Goal: Transaction & Acquisition: Purchase product/service

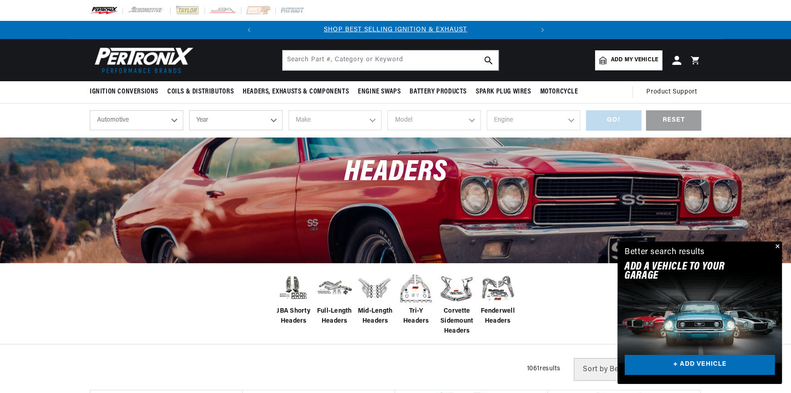
click at [778, 244] on button "Close" at bounding box center [776, 246] width 11 height 11
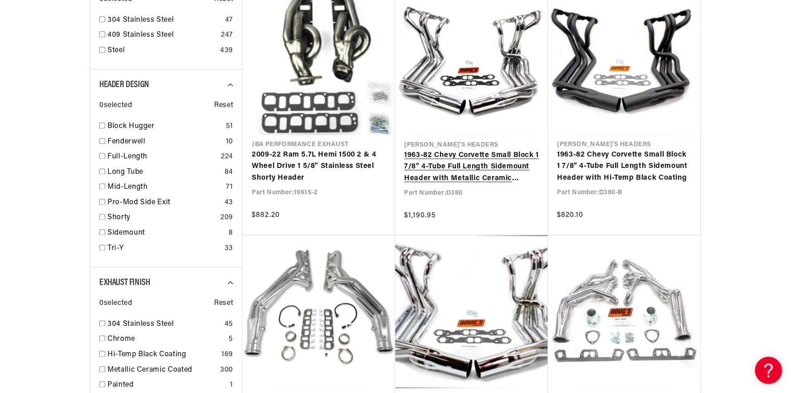
scroll to position [0, 275]
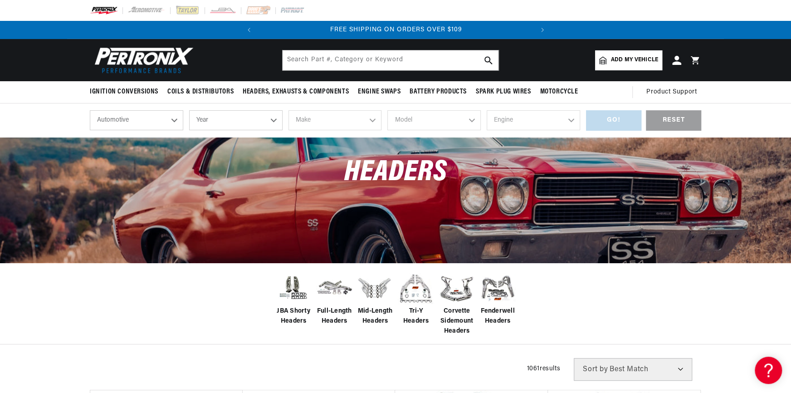
drag, startPoint x: 132, startPoint y: 118, endPoint x: 133, endPoint y: 123, distance: 5.2
click at [132, 118] on select "Automotive Agricultural Industrial Marine Motorcycle" at bounding box center [136, 120] width 93 height 20
click at [90, 110] on select "Automotive Agricultural Industrial Marine Motorcycle" at bounding box center [136, 120] width 93 height 20
drag, startPoint x: 205, startPoint y: 119, endPoint x: 210, endPoint y: 120, distance: 4.6
click at [205, 119] on select "Year [DATE] 2025 2024 2023 2022 2021 2020 2019 2018 2017 2016 2015 2014 2013 20…" at bounding box center [235, 120] width 93 height 20
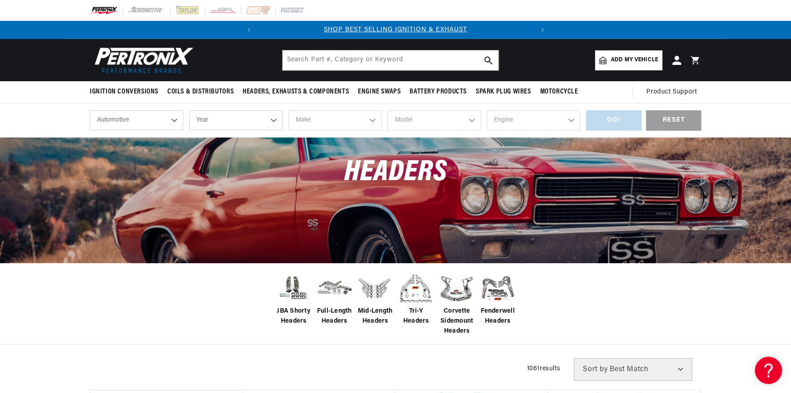
select select "1957"
click at [189, 110] on select "Year [DATE] 2025 2024 2023 2022 2021 2020 2019 2018 2017 2016 2015 2014 2013 20…" at bounding box center [235, 120] width 93 height 20
select select "1957"
click at [315, 108] on div "shop by vehicle What are you working on? Automotive Agricultural Industrial Mar…" at bounding box center [395, 120] width 611 height 34
click at [314, 116] on select "Make Alfa Romeo Aston [PERSON_NAME] [PERSON_NAME] Buick Cadillac Chevrolet Chry…" at bounding box center [334, 120] width 93 height 20
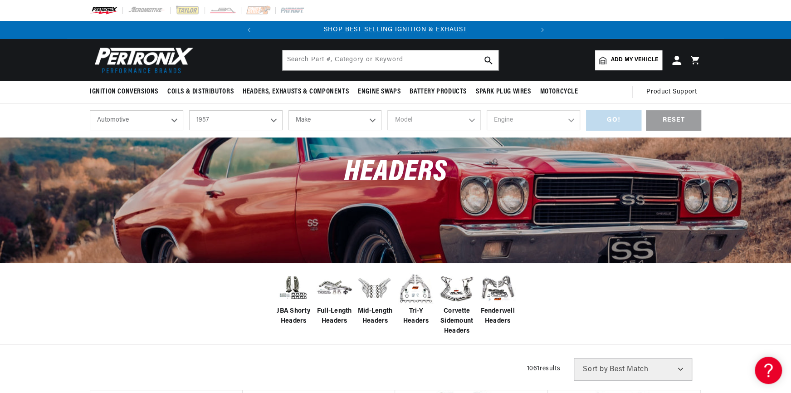
select select "Chevrolet"
click at [288, 110] on select "Make Alfa Romeo Aston [PERSON_NAME] [PERSON_NAME] Buick Cadillac Chevrolet Chry…" at bounding box center [334, 120] width 93 height 20
select select "Chevrolet"
click at [411, 121] on select "Model [GEOGRAPHIC_DATA] Corvette Del Ray Nomad One-Fifty Series Sedan Delivery …" at bounding box center [433, 120] width 93 height 20
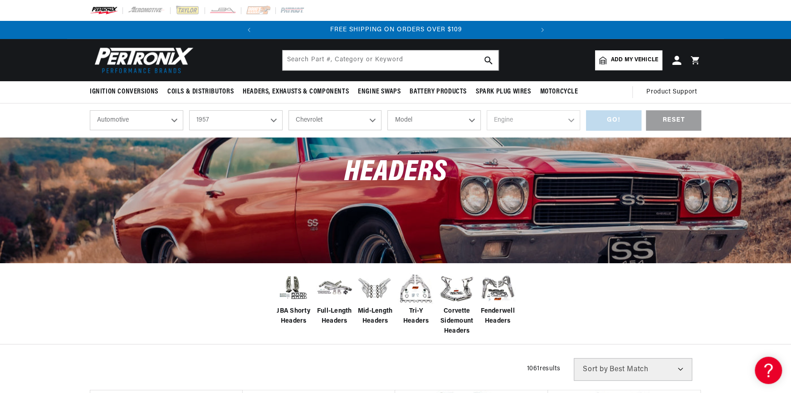
select select "Bel-Air"
click at [387, 110] on select "Model [GEOGRAPHIC_DATA] Corvette Del Ray Nomad One-Fifty Series Sedan Delivery …" at bounding box center [433, 120] width 93 height 20
select select "Bel-Air"
click at [519, 119] on select "Engine 235cid / 3.8L 235cid / 3.9L 261cid / 4.3L 265cid / 4.3L 283cid / 4.6L" at bounding box center [533, 120] width 93 height 20
select select "283cid-4.6L"
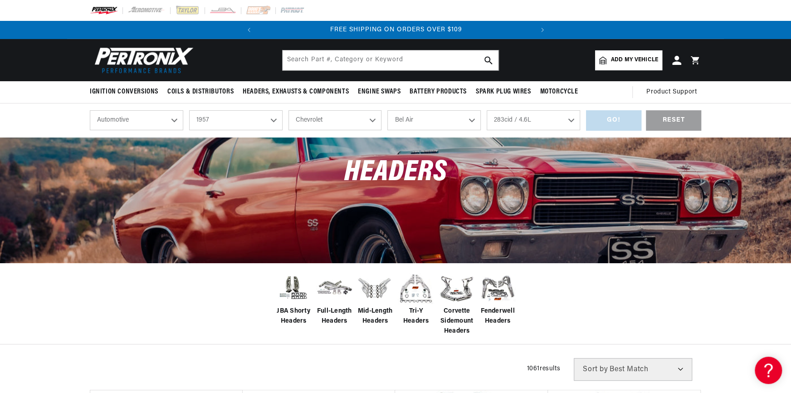
click at [487, 110] on select "Engine 235cid / 3.8L 235cid / 3.9L 261cid / 4.3L 265cid / 4.3L 283cid / 4.6L" at bounding box center [533, 120] width 93 height 20
select select "283cid-4.6L"
click at [608, 136] on div "shop by vehicle What are you working on? Automotive Agricultural Industrial Mar…" at bounding box center [395, 120] width 611 height 34
click at [610, 123] on div "GO!" at bounding box center [613, 120] width 55 height 20
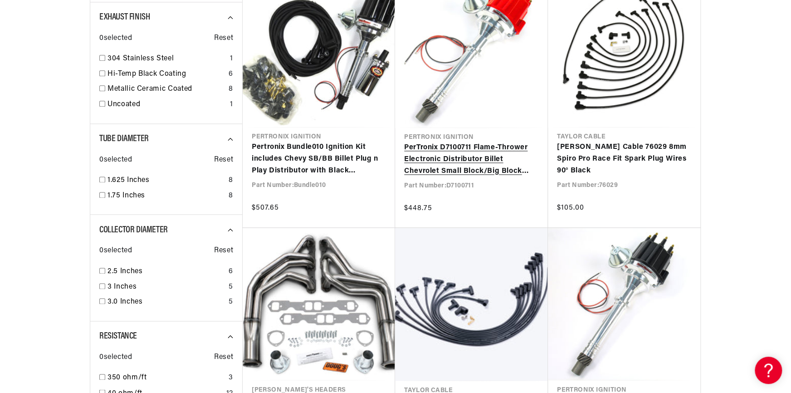
scroll to position [711, 0]
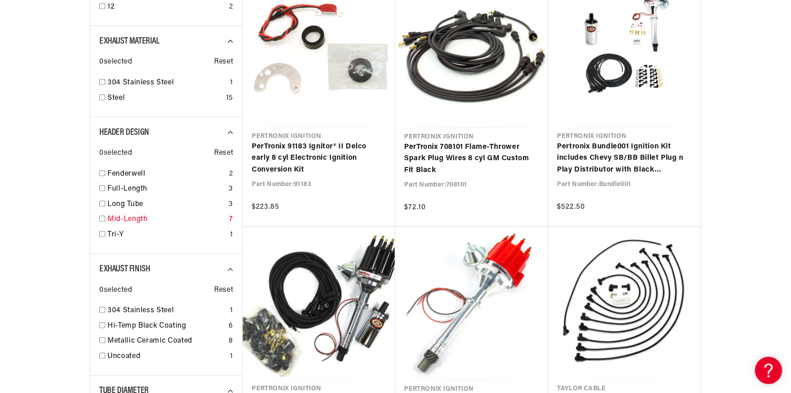
scroll to position [454, 0]
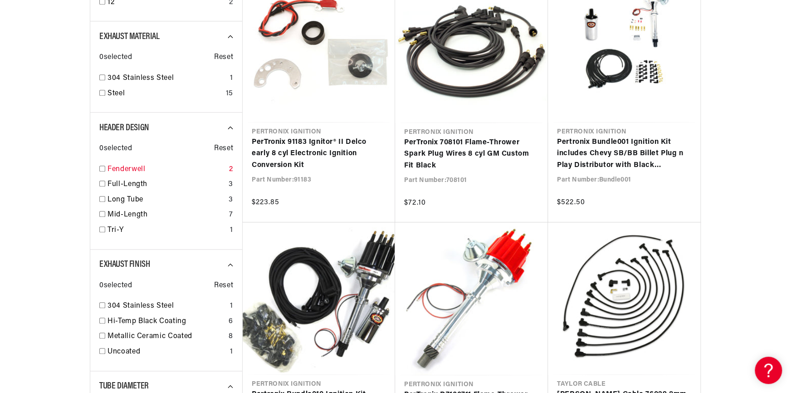
click at [123, 169] on link "Fenderwell" at bounding box center [167, 170] width 118 height 12
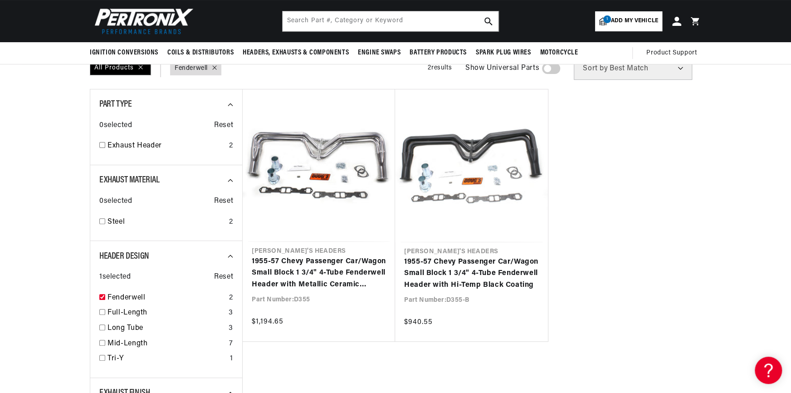
scroll to position [0, 275]
